Goal: Task Accomplishment & Management: Use online tool/utility

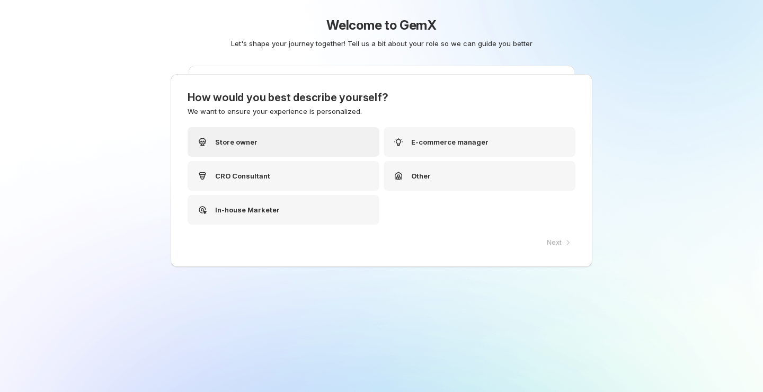
click at [309, 143] on div "Store owner" at bounding box center [284, 142] width 192 height 30
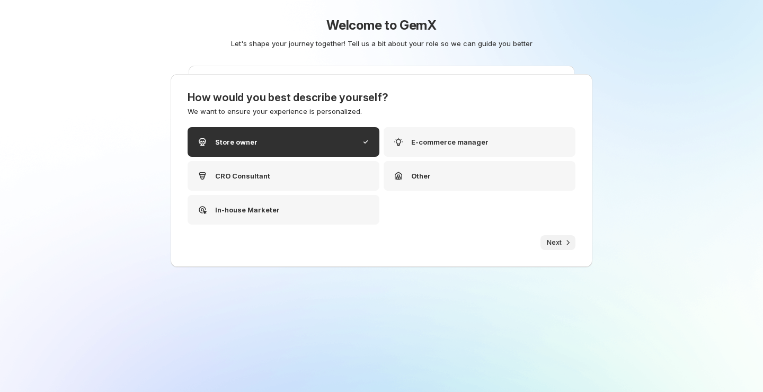
click at [558, 241] on span "Next" at bounding box center [554, 243] width 15 height 8
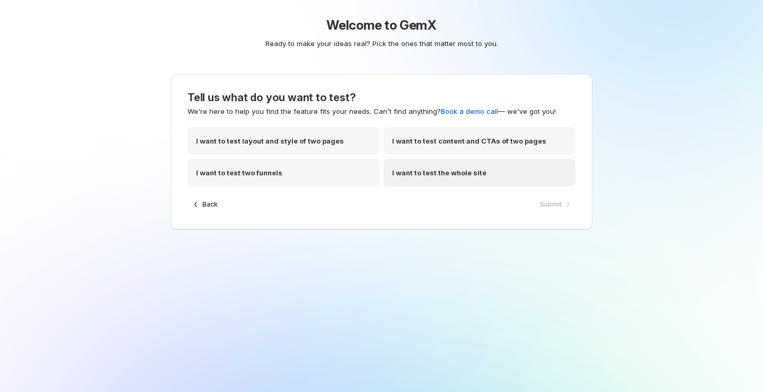
click at [496, 172] on div "I want to test the whole site" at bounding box center [480, 173] width 192 height 28
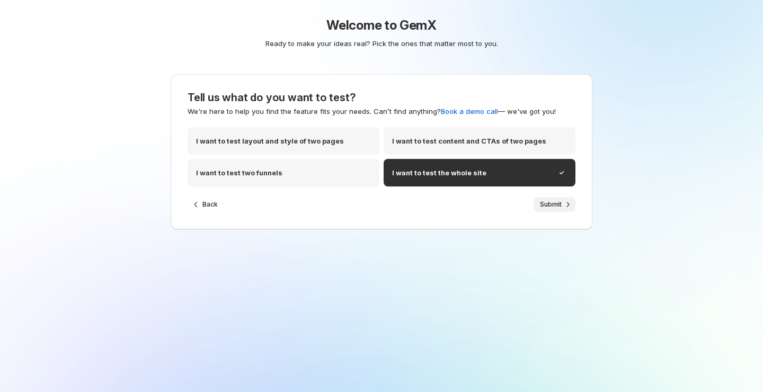
click at [550, 202] on span "Submit" at bounding box center [551, 204] width 22 height 8
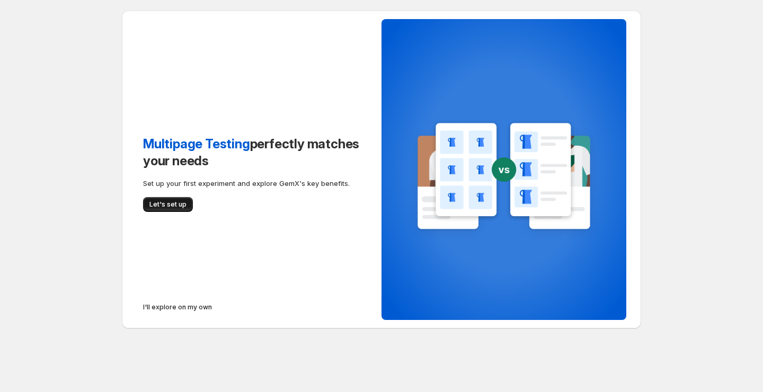
click at [165, 203] on span "Let's set up" at bounding box center [167, 204] width 37 height 8
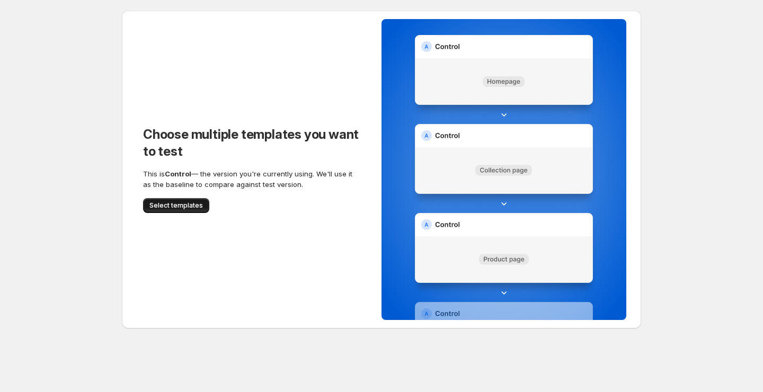
click at [189, 206] on span "Select templates" at bounding box center [176, 205] width 54 height 8
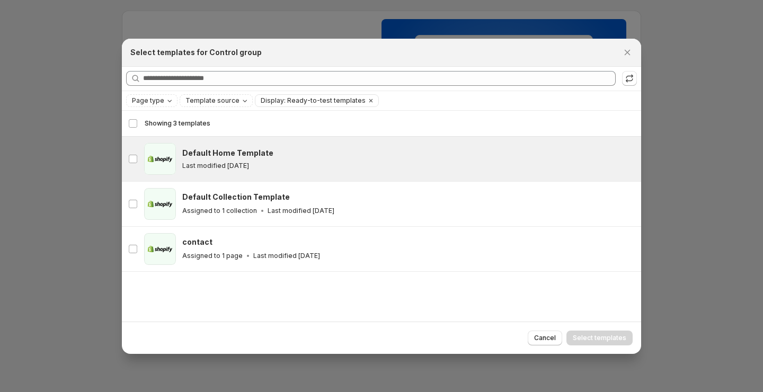
click at [261, 166] on div "Last modified [DATE]" at bounding box center [407, 166] width 450 height 8
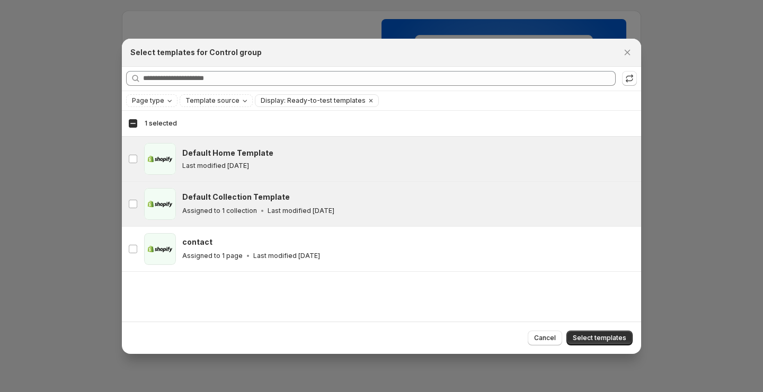
click at [353, 182] on div "collection Default Collection Template Assigned to 1 collection Last modified […" at bounding box center [382, 204] width 520 height 45
click at [354, 157] on div "Default Home Template" at bounding box center [407, 153] width 450 height 11
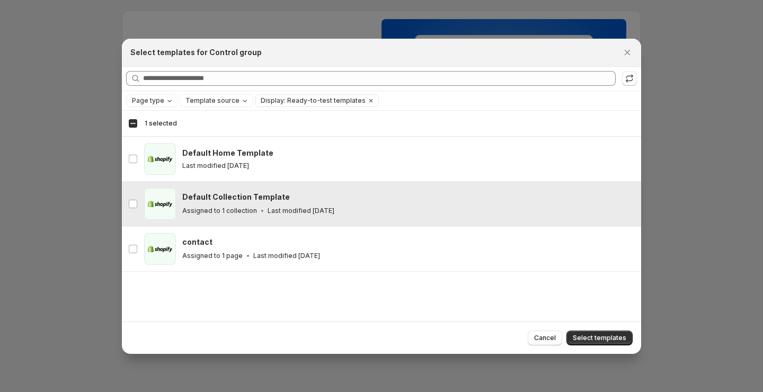
click at [354, 182] on div "collection Default Collection Template Assigned to 1 collection Last modified […" at bounding box center [382, 204] width 520 height 45
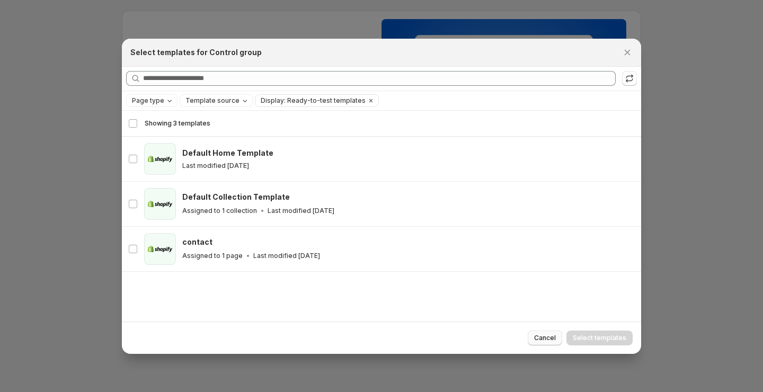
click at [544, 339] on span "Cancel" at bounding box center [545, 338] width 22 height 8
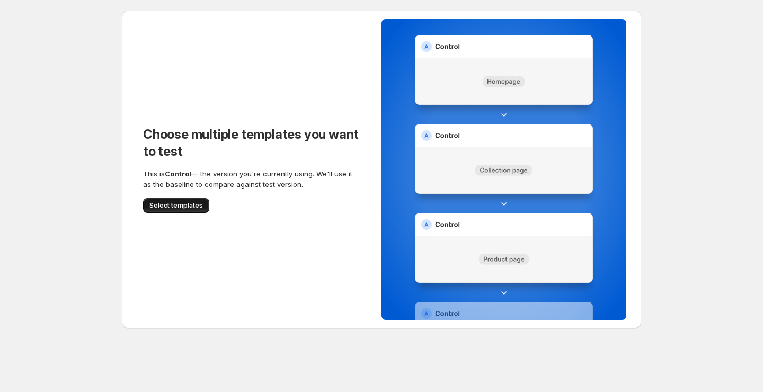
click at [177, 204] on span "Select templates" at bounding box center [176, 205] width 54 height 8
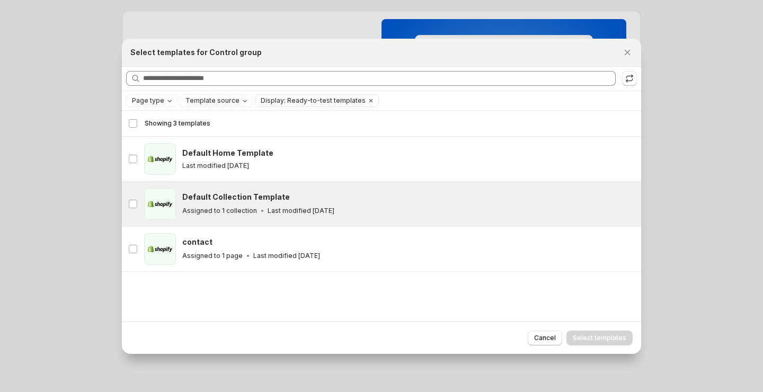
click at [245, 203] on div "Default Collection Template Assigned to 1 collection Last modified [DATE]" at bounding box center [407, 204] width 450 height 24
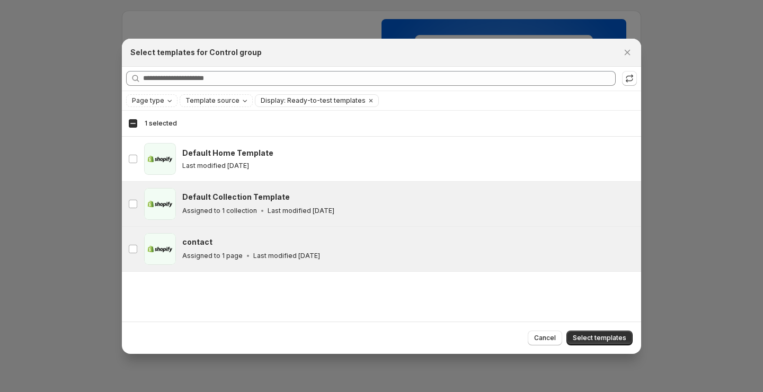
click at [375, 251] on div "Assigned to 1 page Last modified [DATE]" at bounding box center [407, 256] width 450 height 11
click at [472, 206] on div "Assigned to 1 collection Last modified [DATE]" at bounding box center [407, 211] width 450 height 11
click at [442, 219] on div "Default Collection Template Assigned to 1 collection Last modified [DATE]" at bounding box center [408, 204] width 453 height 32
click at [596, 335] on span "Select templates" at bounding box center [600, 338] width 54 height 8
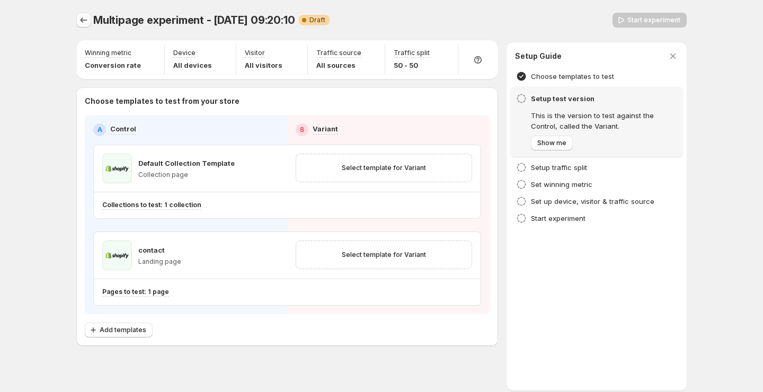
click at [82, 20] on icon "Experiments" at bounding box center [84, 19] width 7 height 5
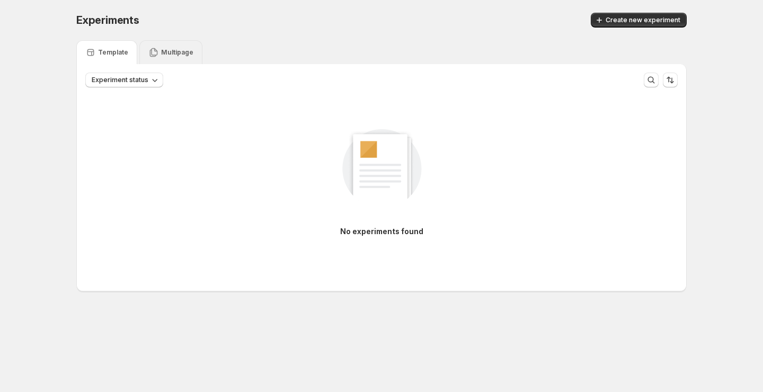
click at [163, 53] on p "Multipage" at bounding box center [177, 52] width 32 height 8
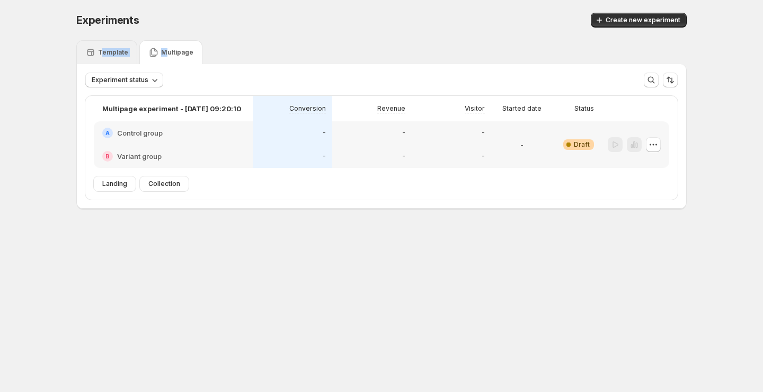
drag, startPoint x: 163, startPoint y: 53, endPoint x: 100, endPoint y: 49, distance: 63.8
click at [100, 49] on div "Template Multipage" at bounding box center [381, 52] width 611 height 24
click at [106, 55] on p "Template" at bounding box center [113, 52] width 30 height 8
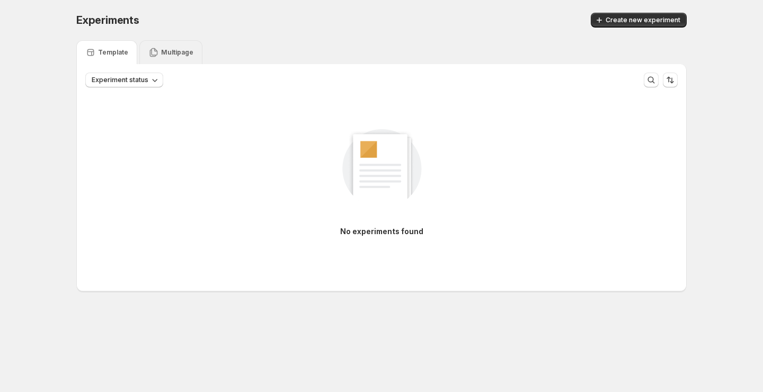
click at [145, 50] on div "Multipage" at bounding box center [170, 52] width 63 height 24
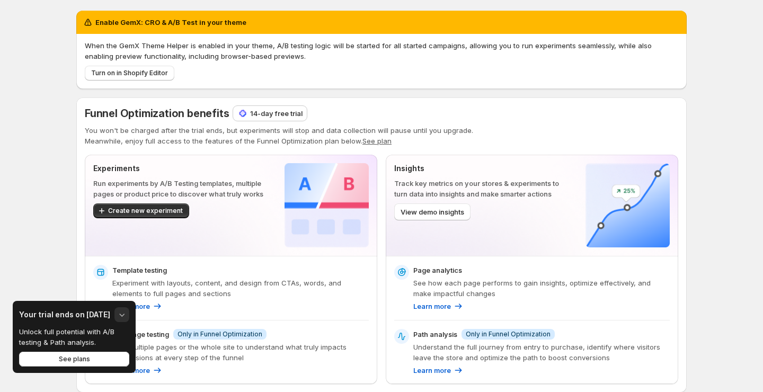
click at [120, 316] on icon "button" at bounding box center [122, 315] width 5 height 3
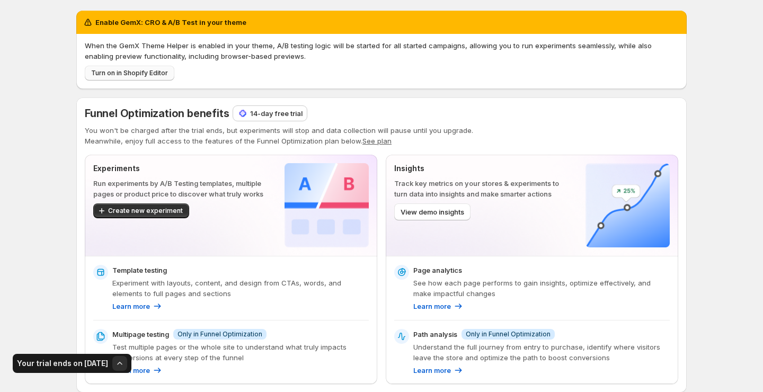
click at [149, 71] on span "Turn on in Shopify Editor" at bounding box center [129, 73] width 77 height 8
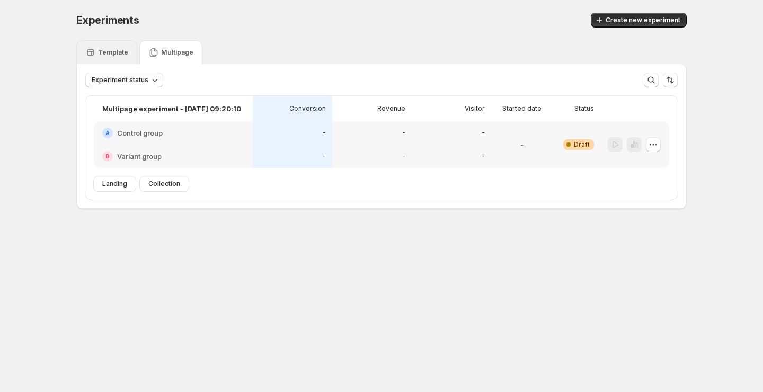
click at [125, 55] on p "Template" at bounding box center [113, 52] width 30 height 8
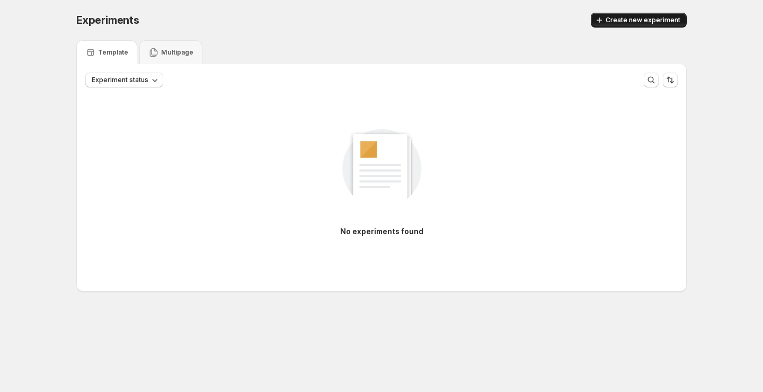
click at [617, 17] on span "Create new experiment" at bounding box center [643, 20] width 75 height 8
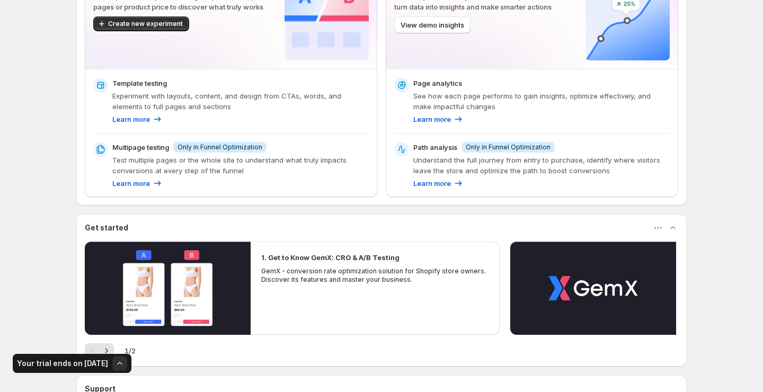
scroll to position [208, 0]
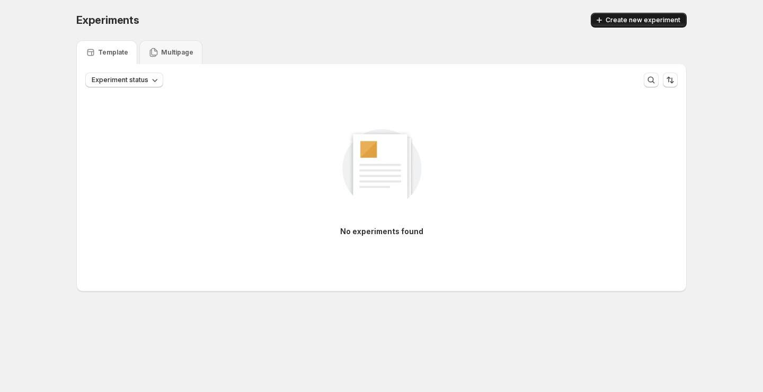
click at [604, 19] on icon "button" at bounding box center [599, 20] width 11 height 11
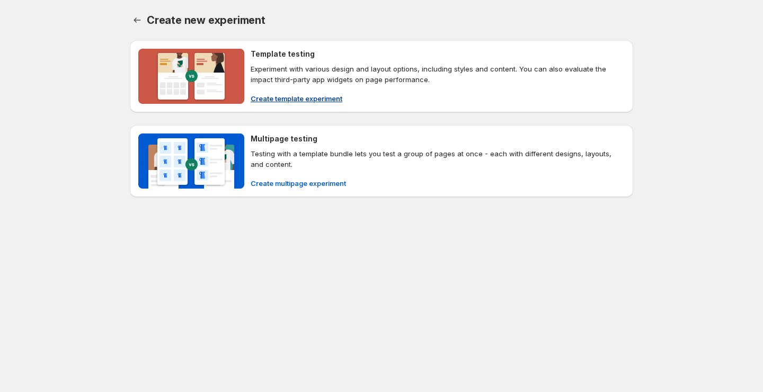
click at [306, 102] on span "Create template experiment" at bounding box center [297, 98] width 92 height 11
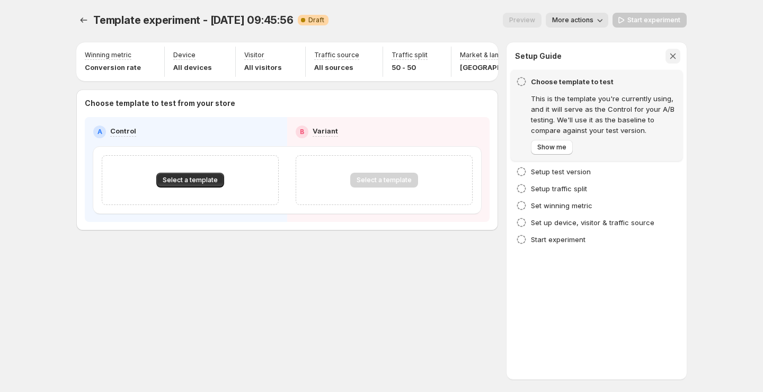
click at [674, 57] on icon "button" at bounding box center [673, 56] width 11 height 11
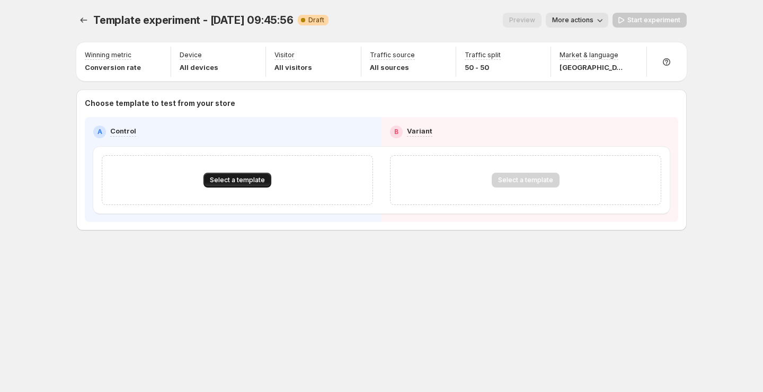
click at [242, 182] on span "Select a template" at bounding box center [237, 180] width 55 height 8
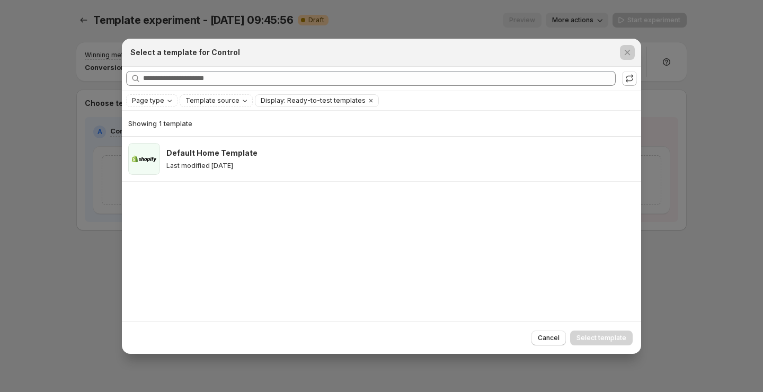
click at [101, 269] on div at bounding box center [381, 196] width 763 height 392
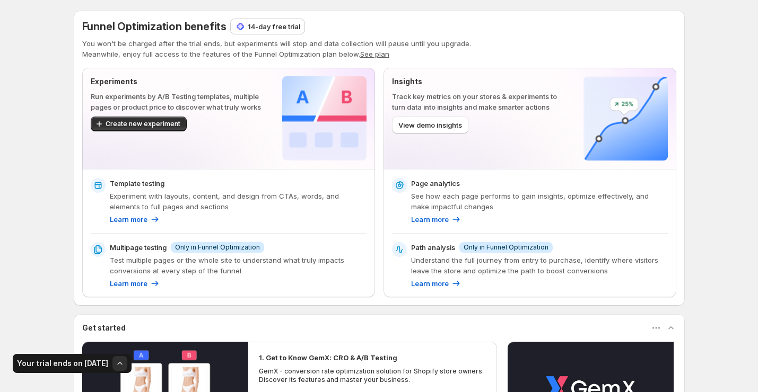
click at [448, 273] on p "Understand the full journey from entry to purchase, identify where visitors lea…" at bounding box center [539, 265] width 257 height 21
click at [443, 278] on p "Learn more" at bounding box center [430, 283] width 38 height 11
click at [443, 287] on p "Learn more" at bounding box center [430, 283] width 38 height 11
click at [469, 269] on p "Understand the full journey from entry to purchase, identify where visitors lea…" at bounding box center [539, 265] width 257 height 21
click at [463, 212] on p "See how each page performs to gain insights, optimize effectively, and make imp…" at bounding box center [539, 201] width 257 height 21
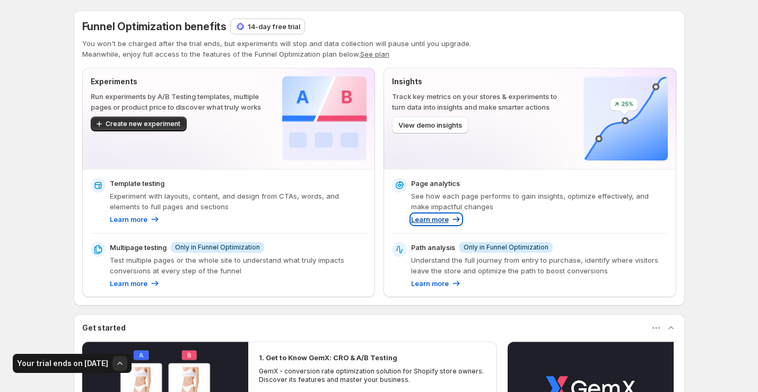
click at [444, 221] on p "Learn more" at bounding box center [430, 219] width 38 height 11
click at [245, 183] on div "Template testing" at bounding box center [238, 183] width 257 height 11
click at [292, 21] on p "14-day free trial" at bounding box center [274, 26] width 52 height 11
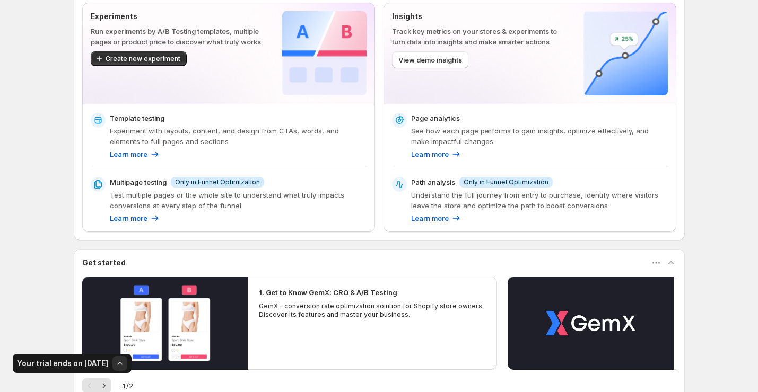
scroll to position [208, 0]
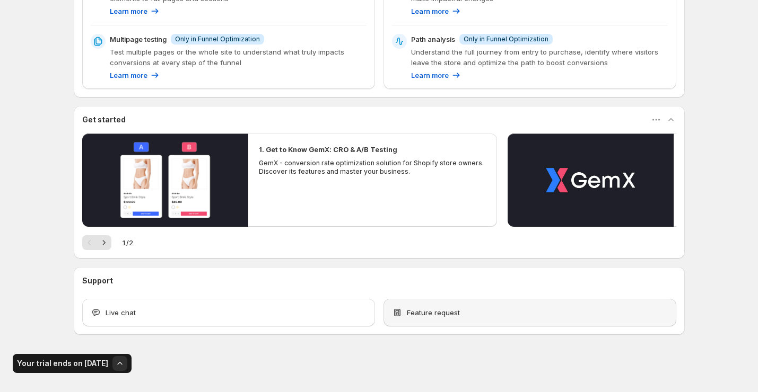
click at [421, 303] on div "Feature request" at bounding box center [529, 313] width 293 height 28
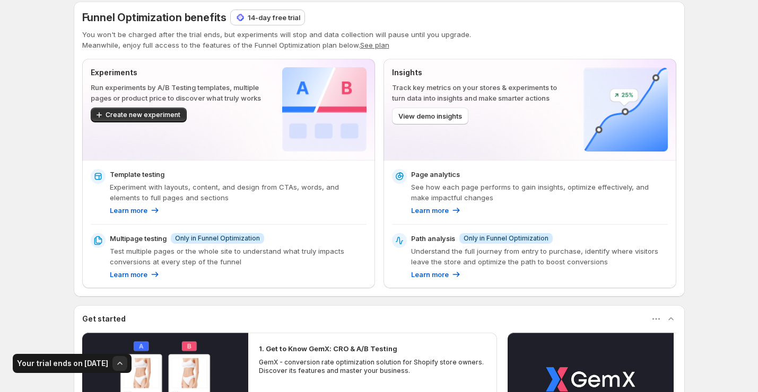
scroll to position [0, 0]
